Goal: Task Accomplishment & Management: Manage account settings

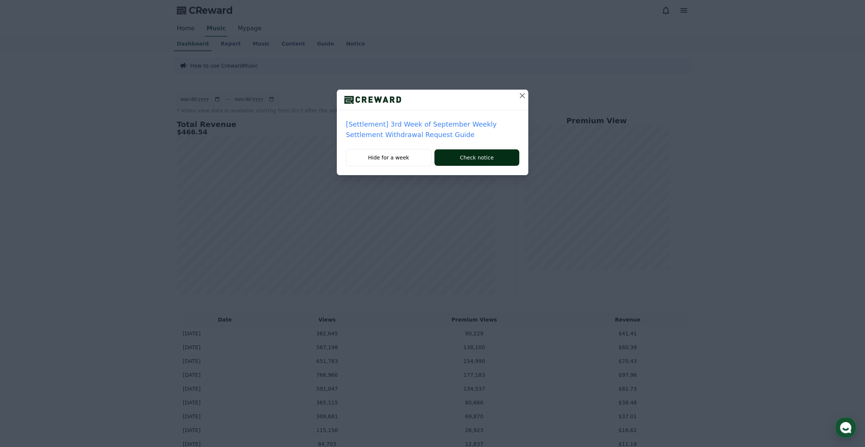
click at [474, 157] on button "Check notice" at bounding box center [476, 157] width 85 height 16
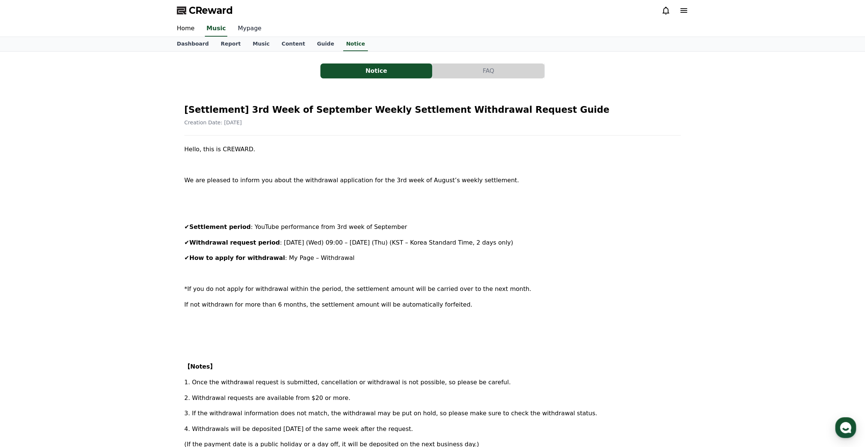
click at [238, 30] on link "Mypage" at bounding box center [250, 29] width 36 height 16
select select "**********"
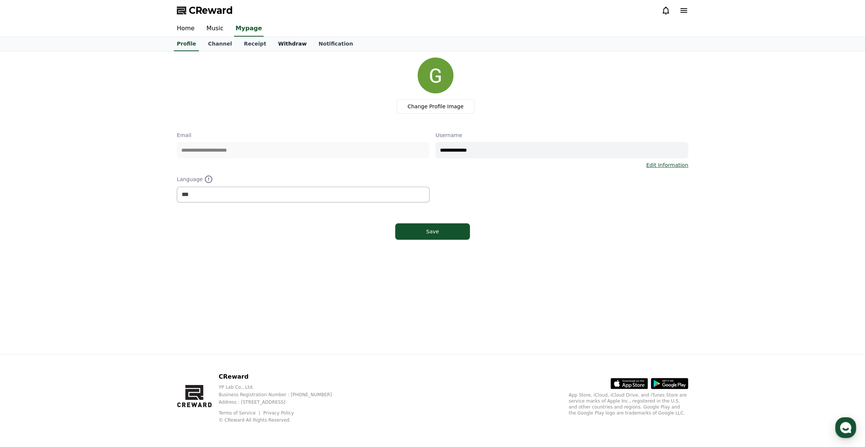
click at [277, 45] on link "Withdraw" at bounding box center [292, 44] width 40 height 14
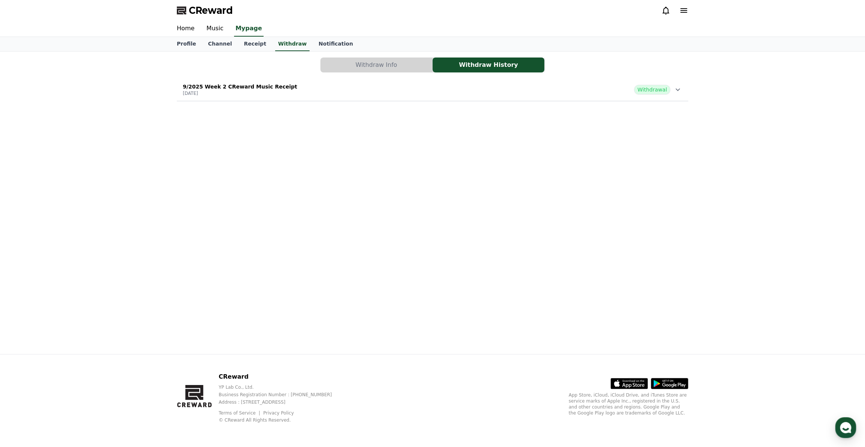
click at [367, 72] on div "Withdraw Info Withdraw History 9/2025 Week 2 CReward Music Receipt [DATE] Withd…" at bounding box center [432, 80] width 517 height 50
click at [254, 48] on link "Receipt" at bounding box center [255, 44] width 34 height 14
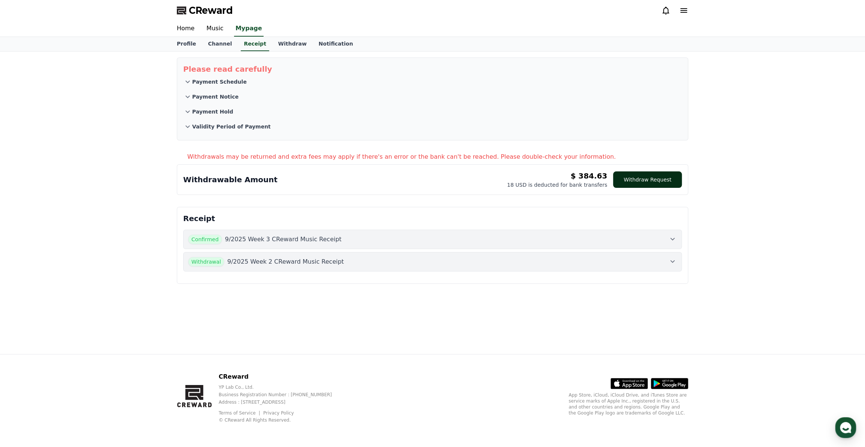
click at [661, 179] on button "Withdraw Request" at bounding box center [647, 180] width 69 height 16
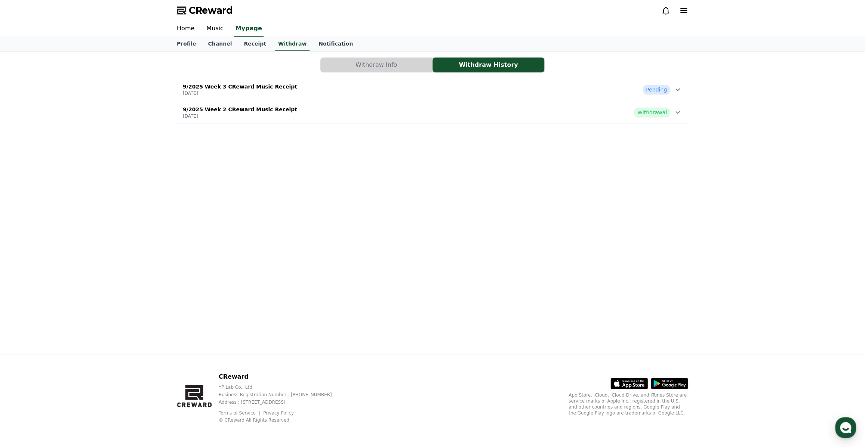
click at [668, 89] on span "Pending" at bounding box center [656, 90] width 28 height 10
